Goal: Task Accomplishment & Management: Use online tool/utility

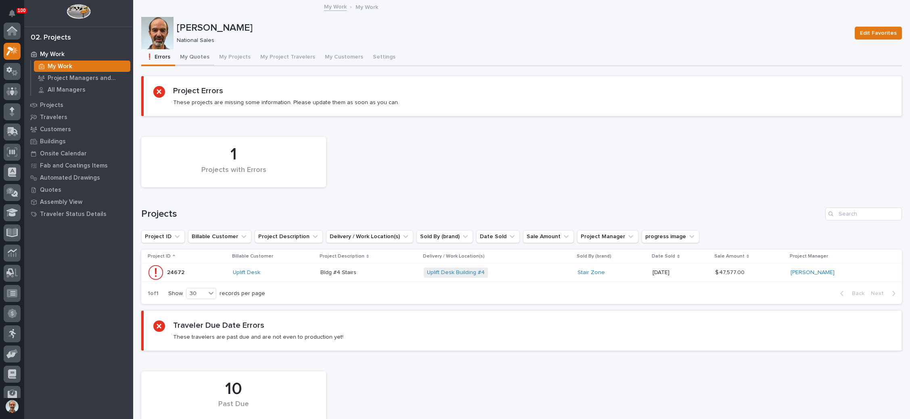
scroll to position [20, 0]
click at [193, 54] on button "My Quotes" at bounding box center [194, 57] width 39 height 17
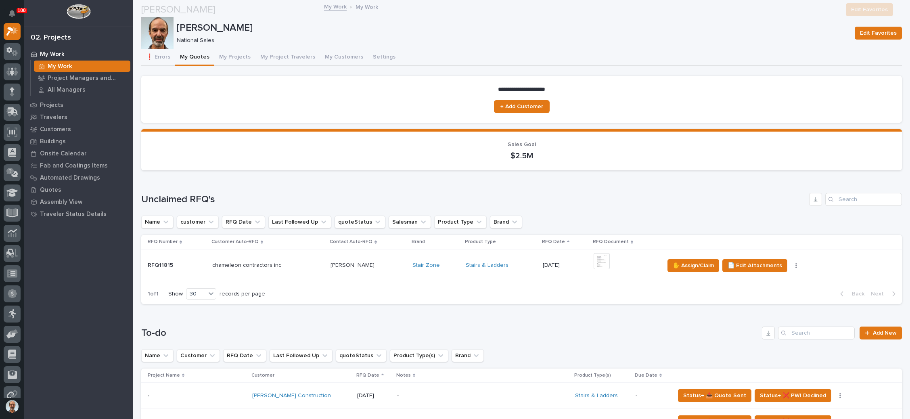
scroll to position [242, 0]
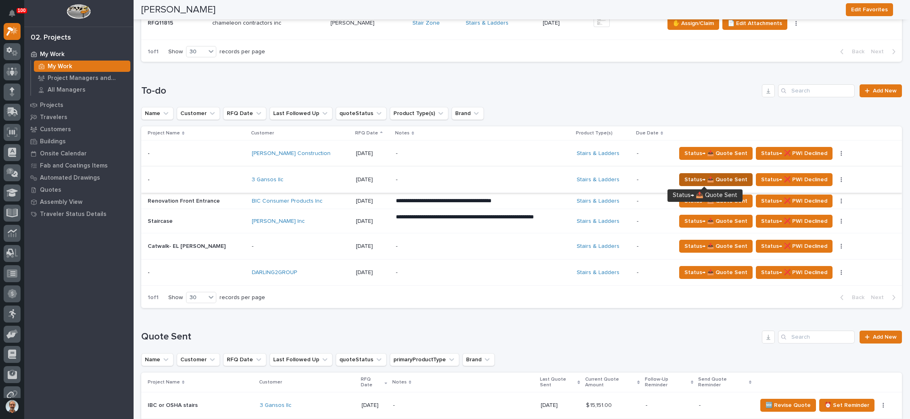
click at [716, 179] on span "Status→ 📤 Quote Sent" at bounding box center [716, 180] width 63 height 10
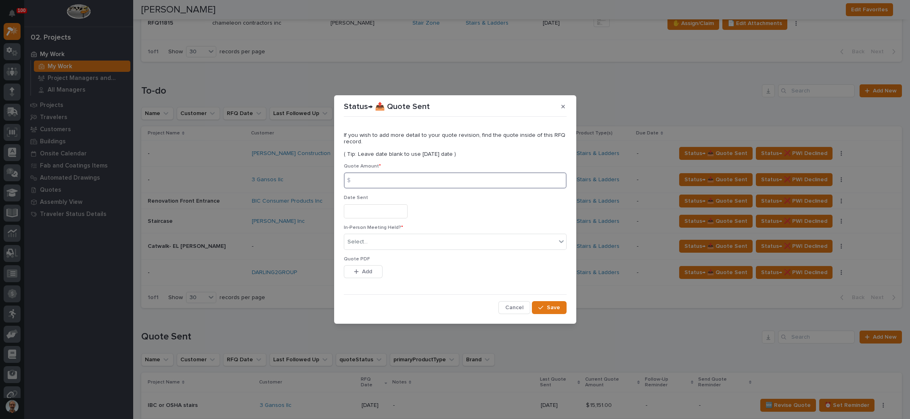
click at [401, 180] on input at bounding box center [455, 180] width 223 height 16
type input "15151"
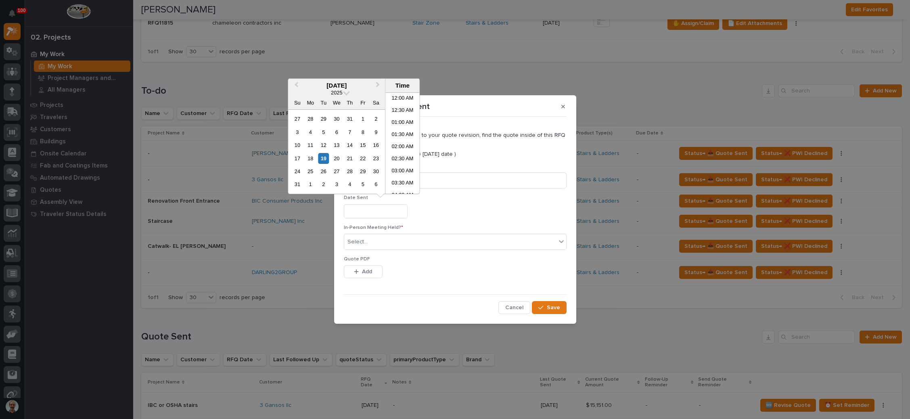
click at [369, 214] on input "text" at bounding box center [376, 211] width 64 height 14
click at [314, 158] on div "18" at bounding box center [310, 158] width 11 height 11
type input "**********"
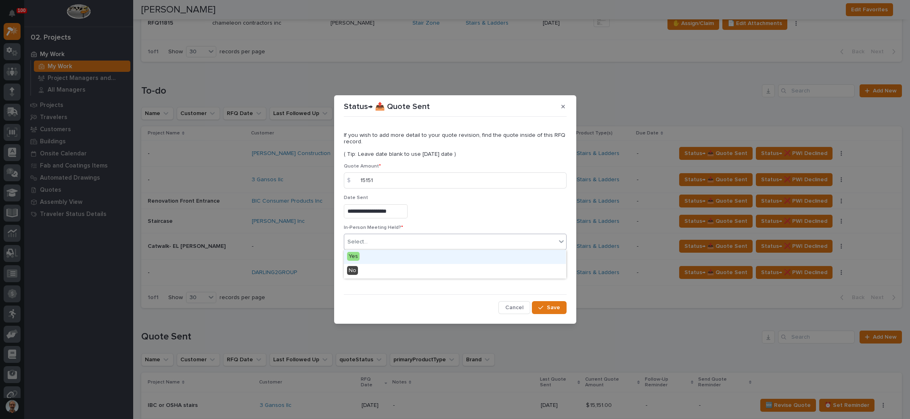
click at [369, 239] on input "text" at bounding box center [369, 242] width 1 height 7
click at [381, 268] on div "No" at bounding box center [455, 271] width 222 height 14
click at [373, 269] on button "Add" at bounding box center [363, 271] width 39 height 13
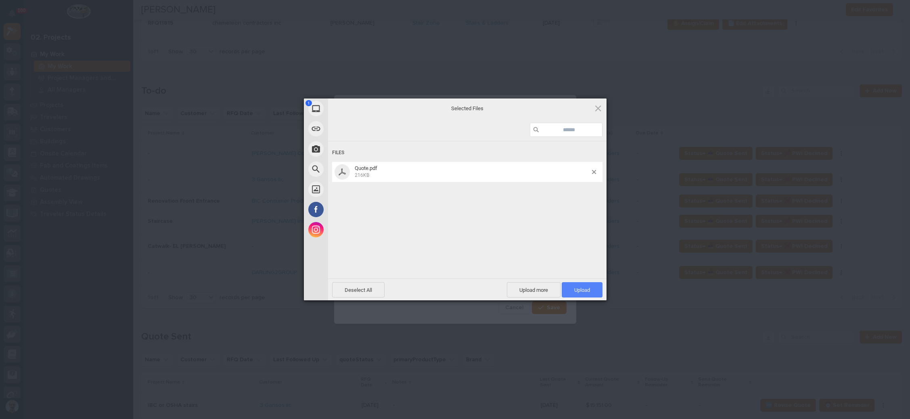
click at [587, 290] on span "Upload 1" at bounding box center [582, 290] width 16 height 6
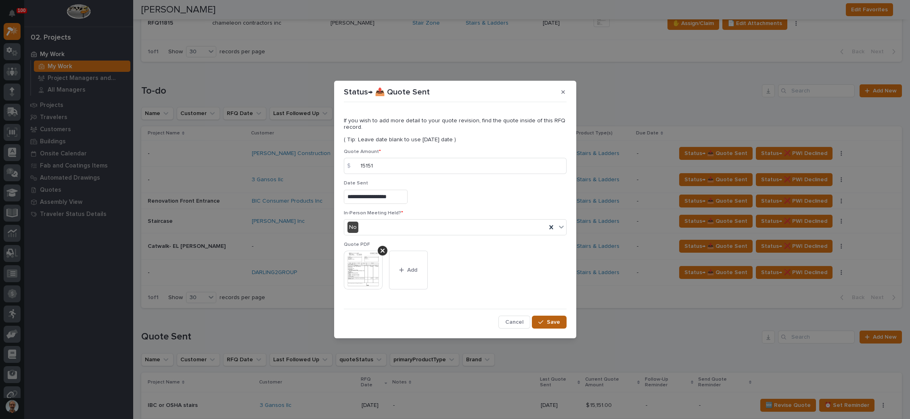
click at [557, 319] on span "Save" at bounding box center [553, 321] width 13 height 7
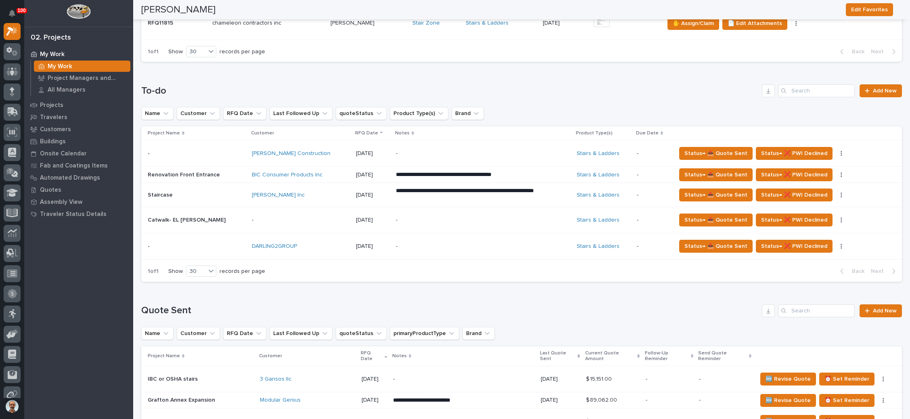
click at [487, 217] on p "-" at bounding box center [466, 220] width 141 height 7
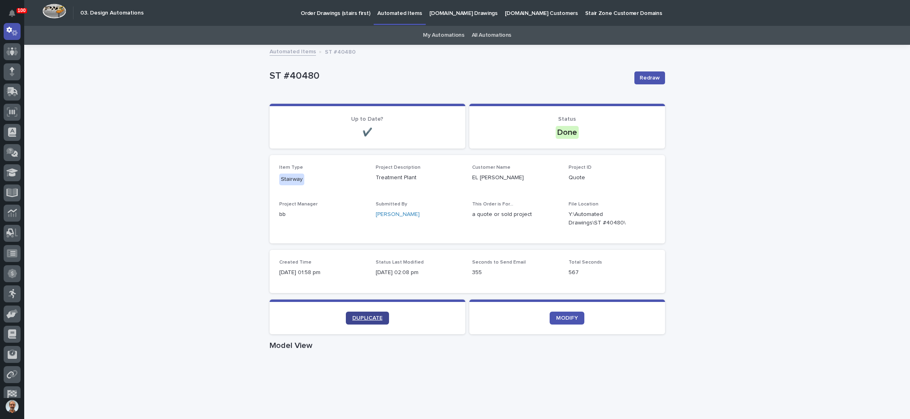
click at [367, 317] on span "DUPLICATE" at bounding box center [367, 318] width 30 height 6
click at [349, 12] on p "Order Drawings (stairs first)" at bounding box center [335, 8] width 69 height 17
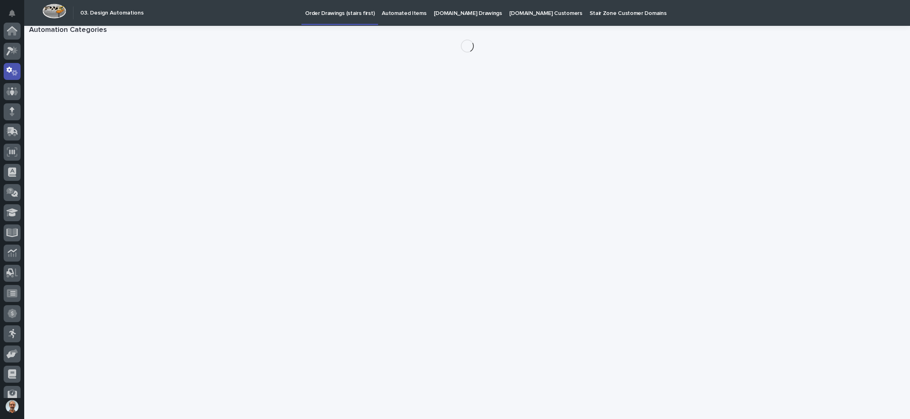
scroll to position [40, 0]
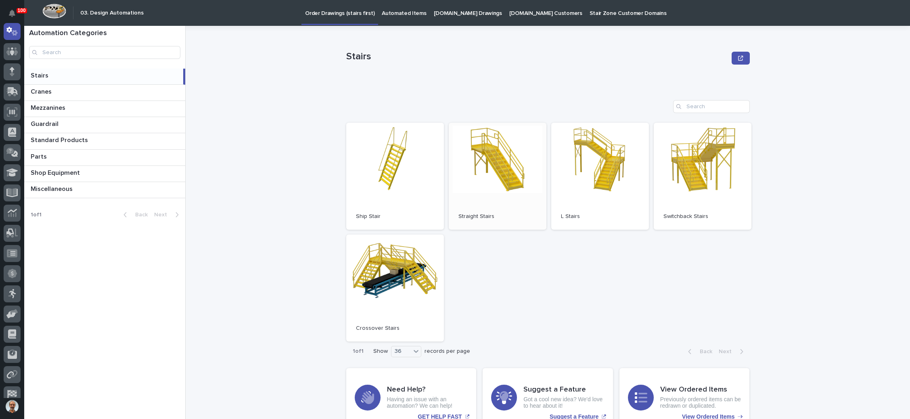
click at [490, 190] on link "Open" at bounding box center [498, 176] width 98 height 107
